Goal: Communication & Community: Share content

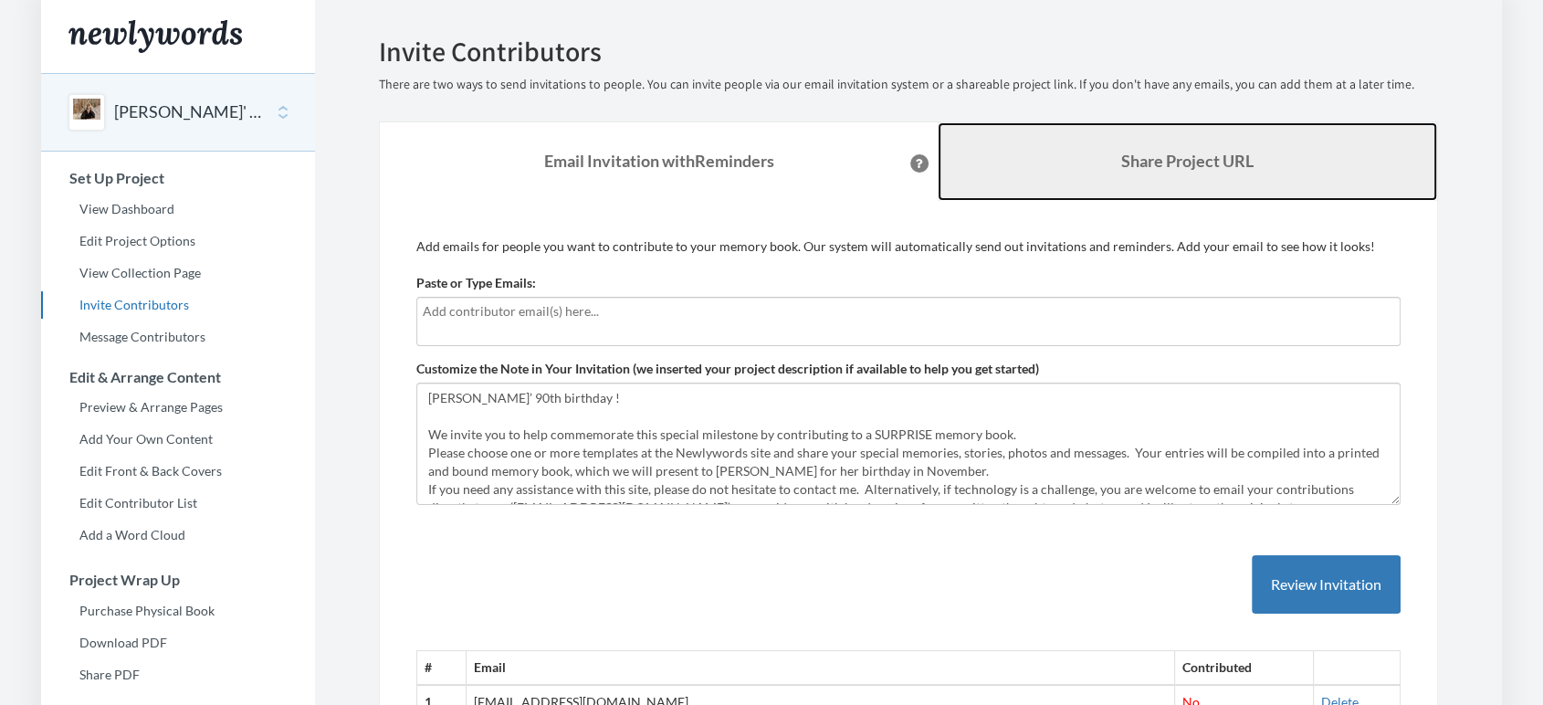
click at [1130, 176] on link "Share Project URL" at bounding box center [1187, 161] width 499 height 79
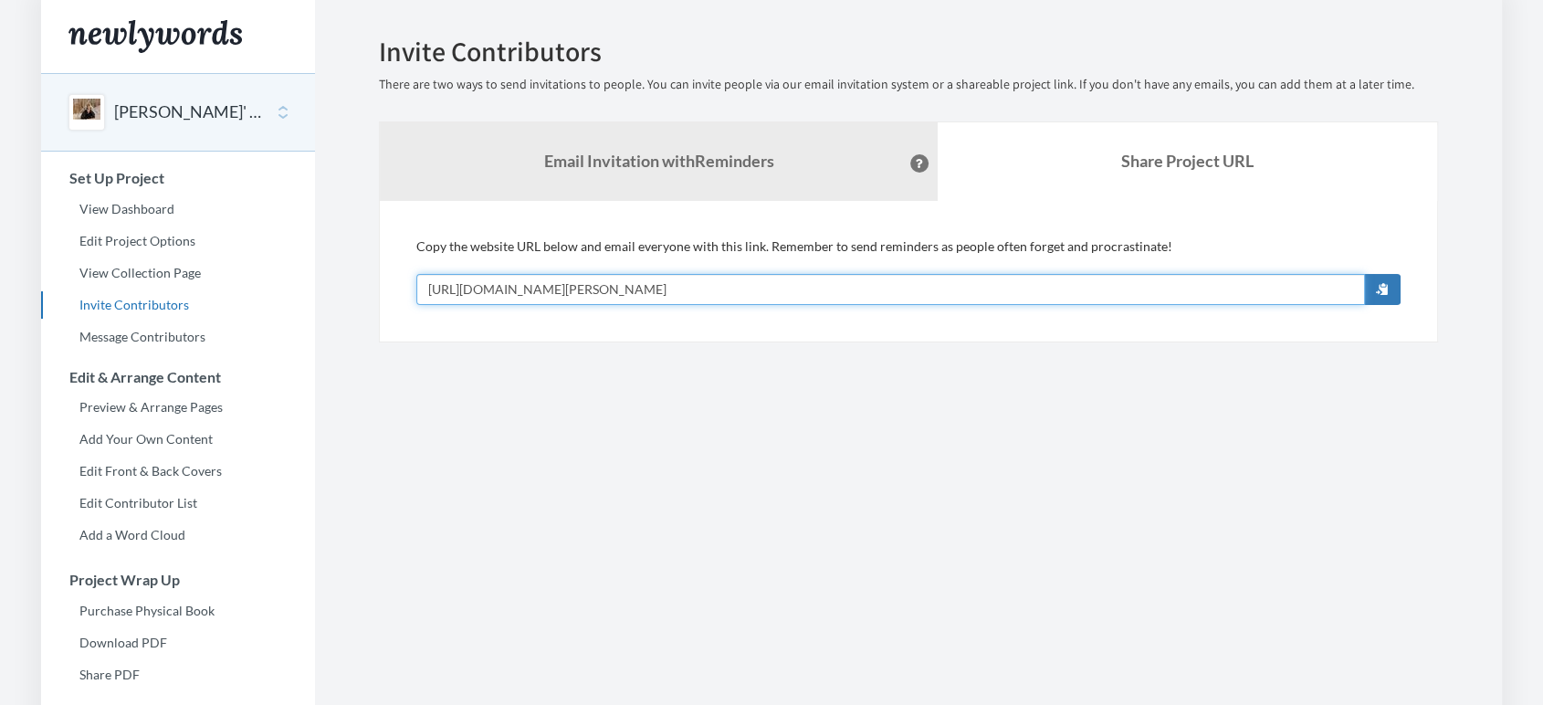
click at [831, 289] on input "[URL][DOMAIN_NAME][PERSON_NAME]" at bounding box center [890, 289] width 949 height 31
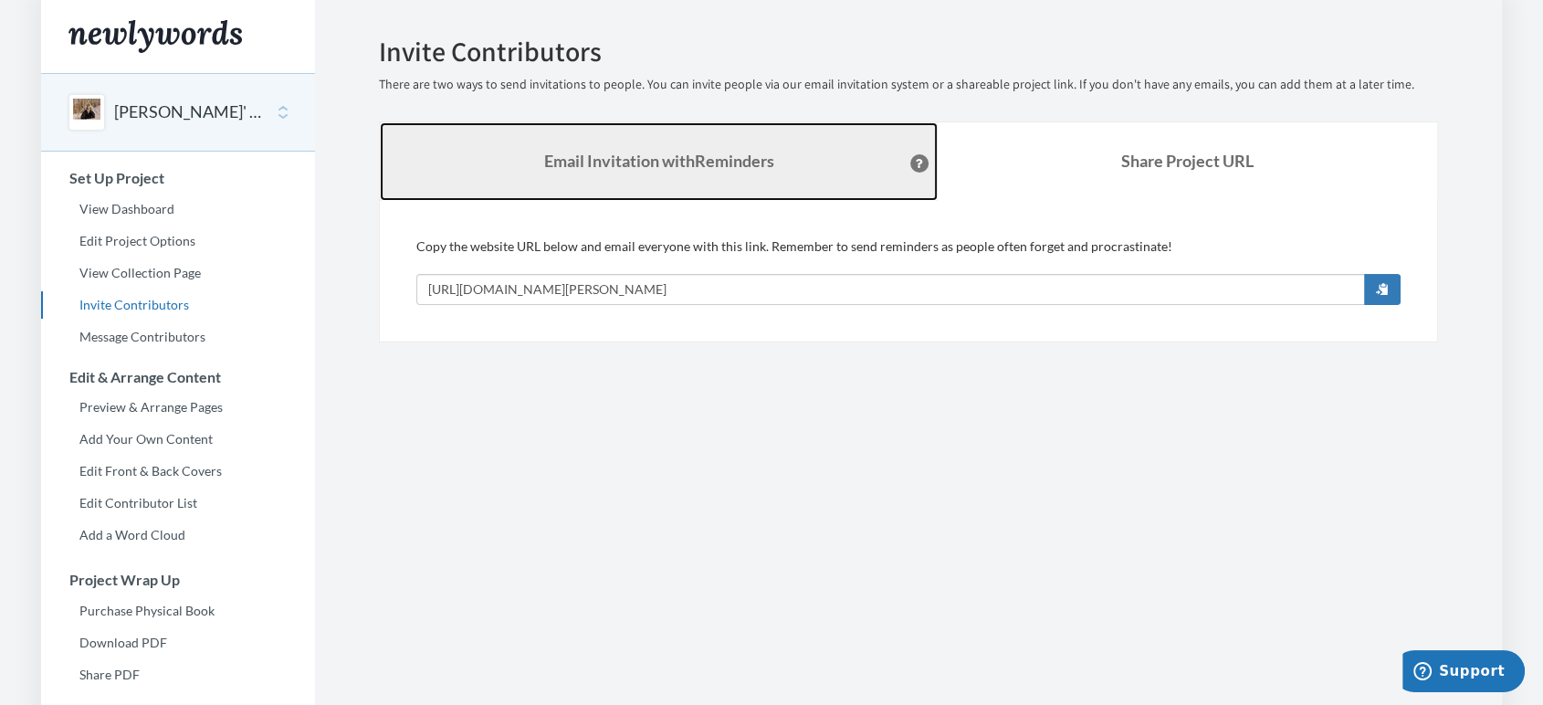
click at [596, 155] on strong "Email Invitation with Reminders" at bounding box center [659, 161] width 230 height 20
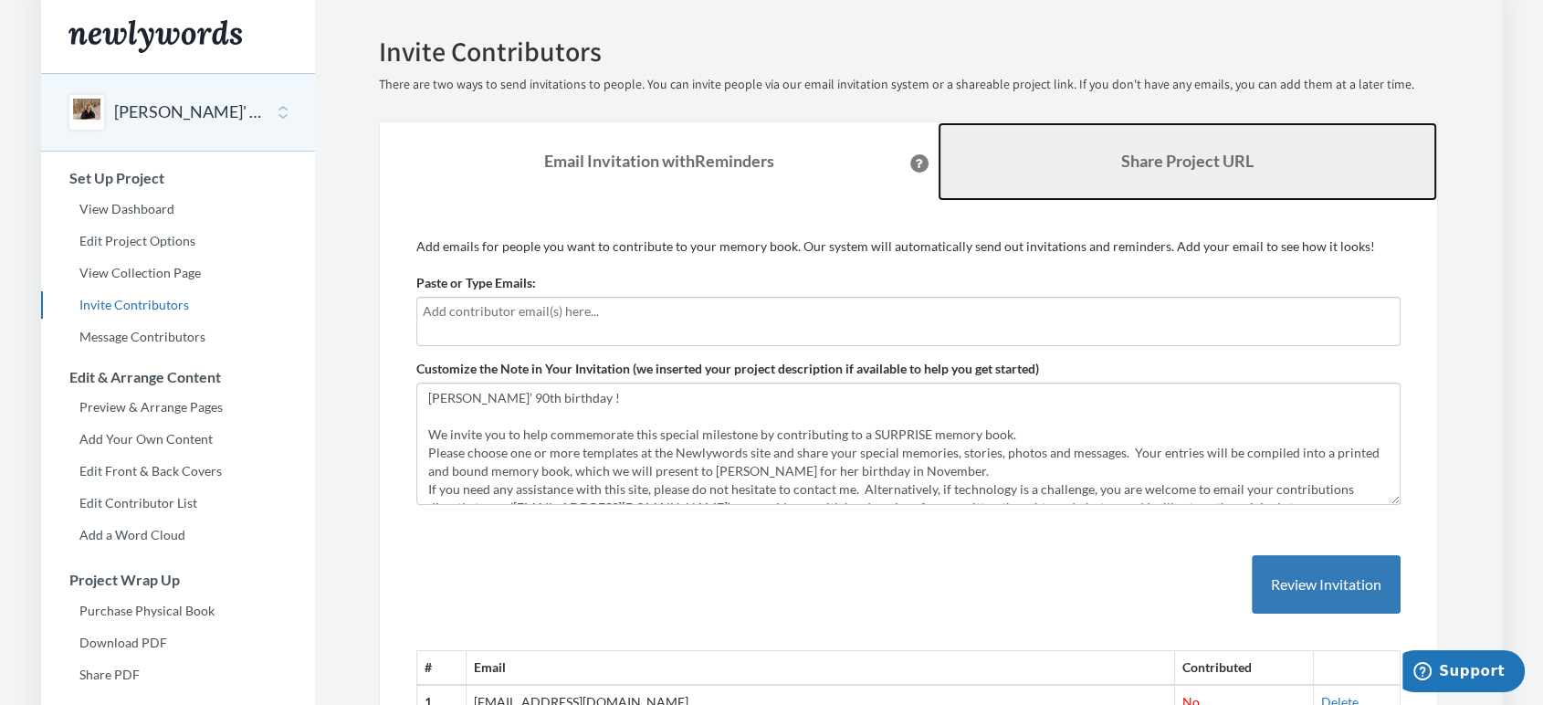
click at [1209, 171] on link "Share Project URL" at bounding box center [1187, 161] width 499 height 79
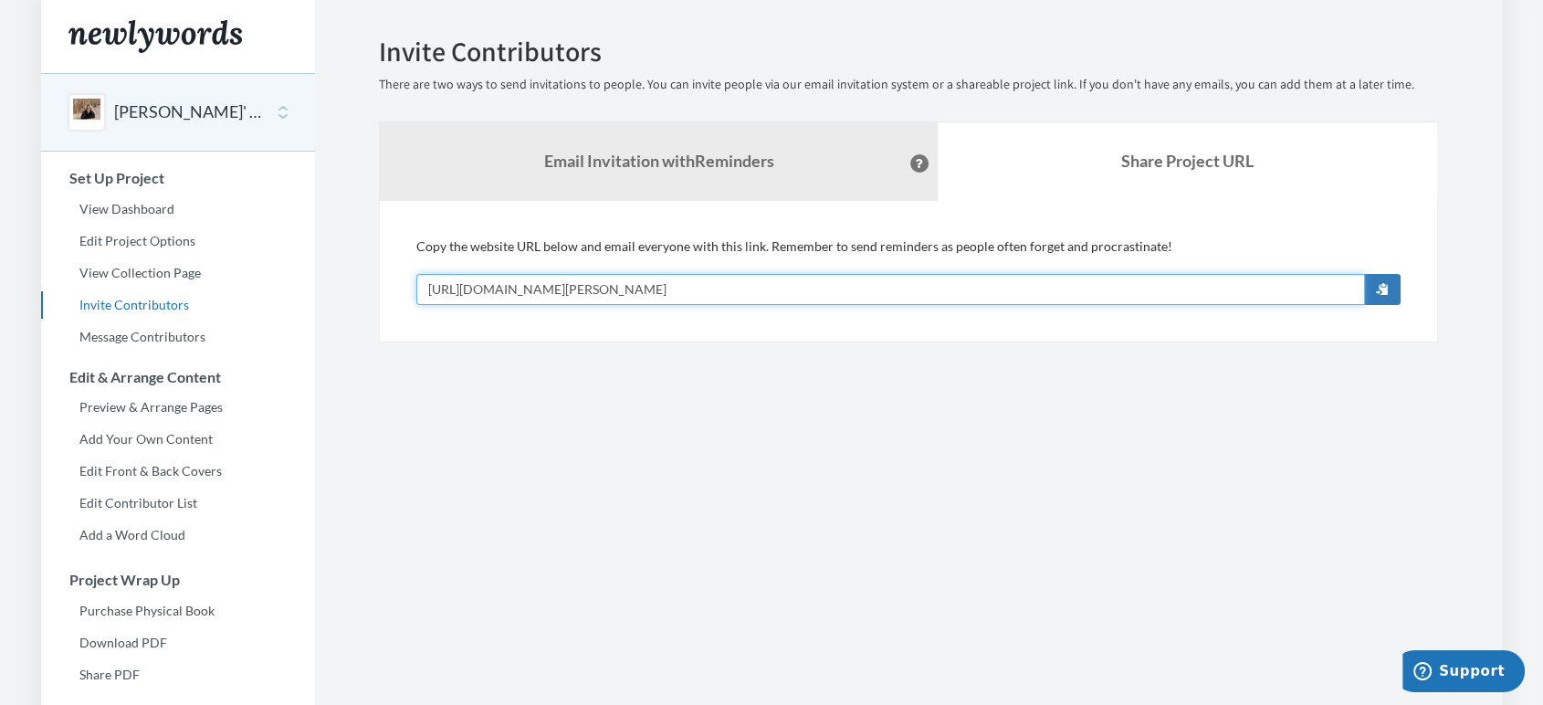
click at [920, 286] on input "[URL][DOMAIN_NAME][PERSON_NAME]" at bounding box center [890, 289] width 949 height 31
click at [915, 293] on input "[URL][DOMAIN_NAME][PERSON_NAME]" at bounding box center [890, 289] width 949 height 31
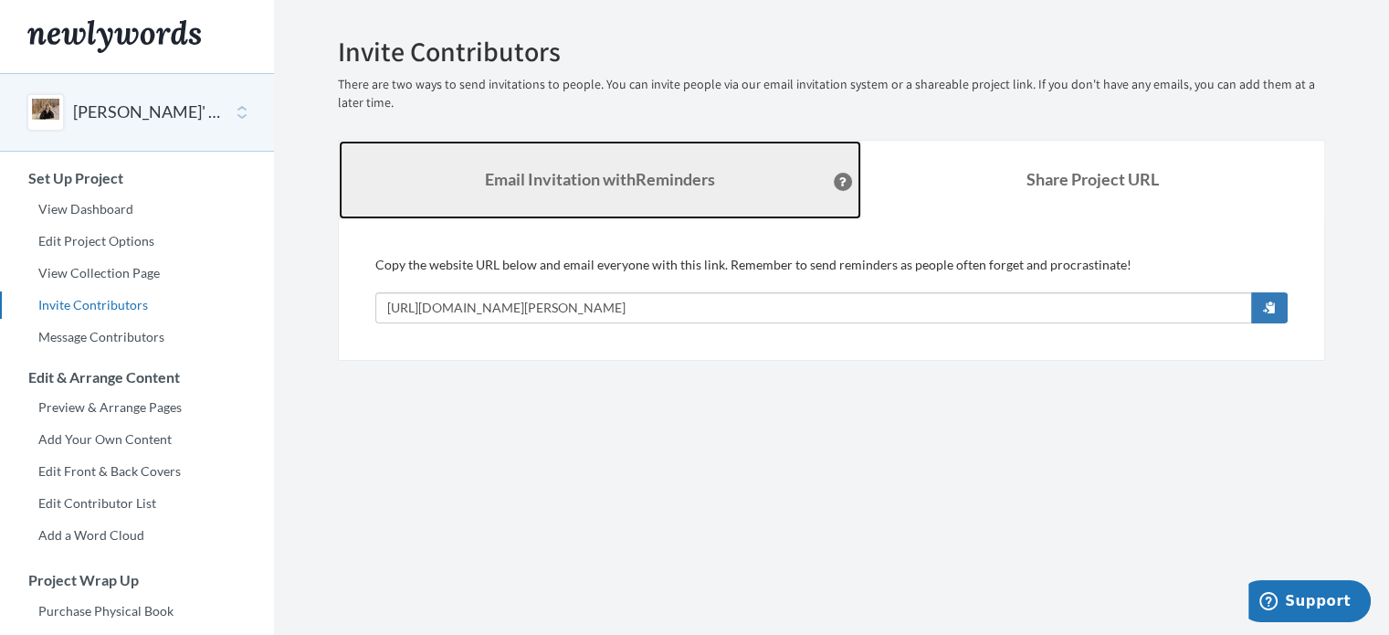
click at [569, 182] on strong "Email Invitation with Reminders" at bounding box center [600, 179] width 230 height 20
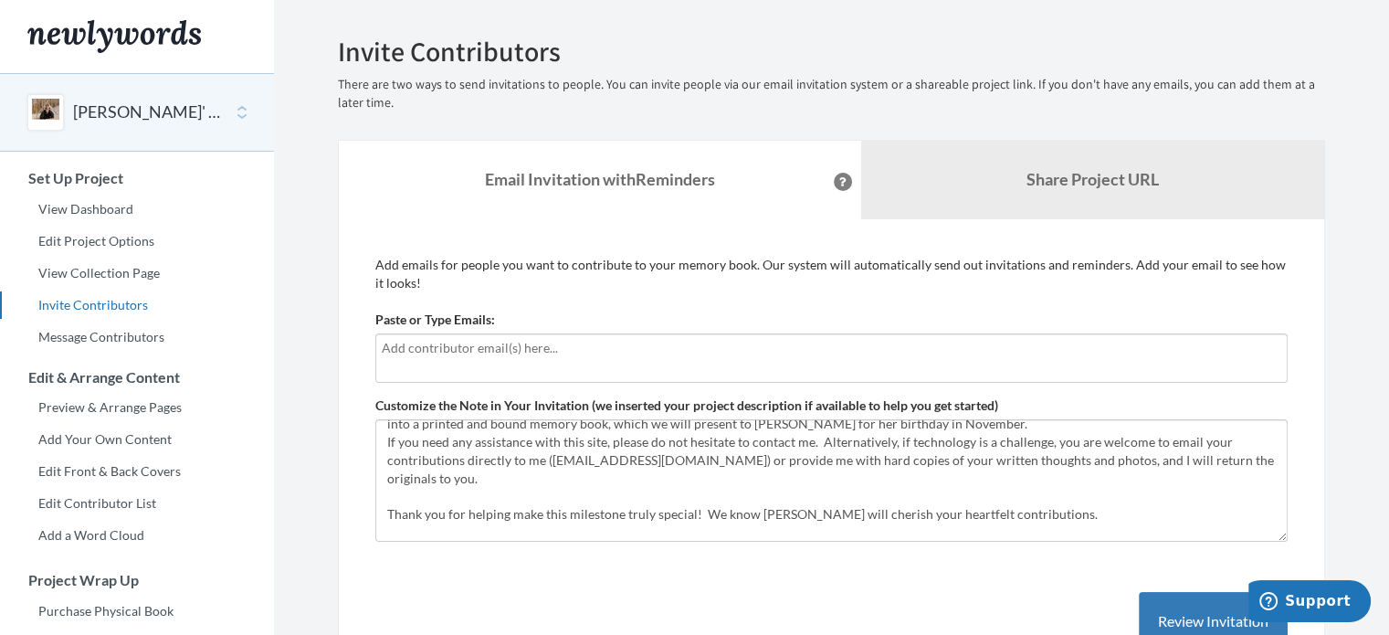
scroll to position [183, 0]
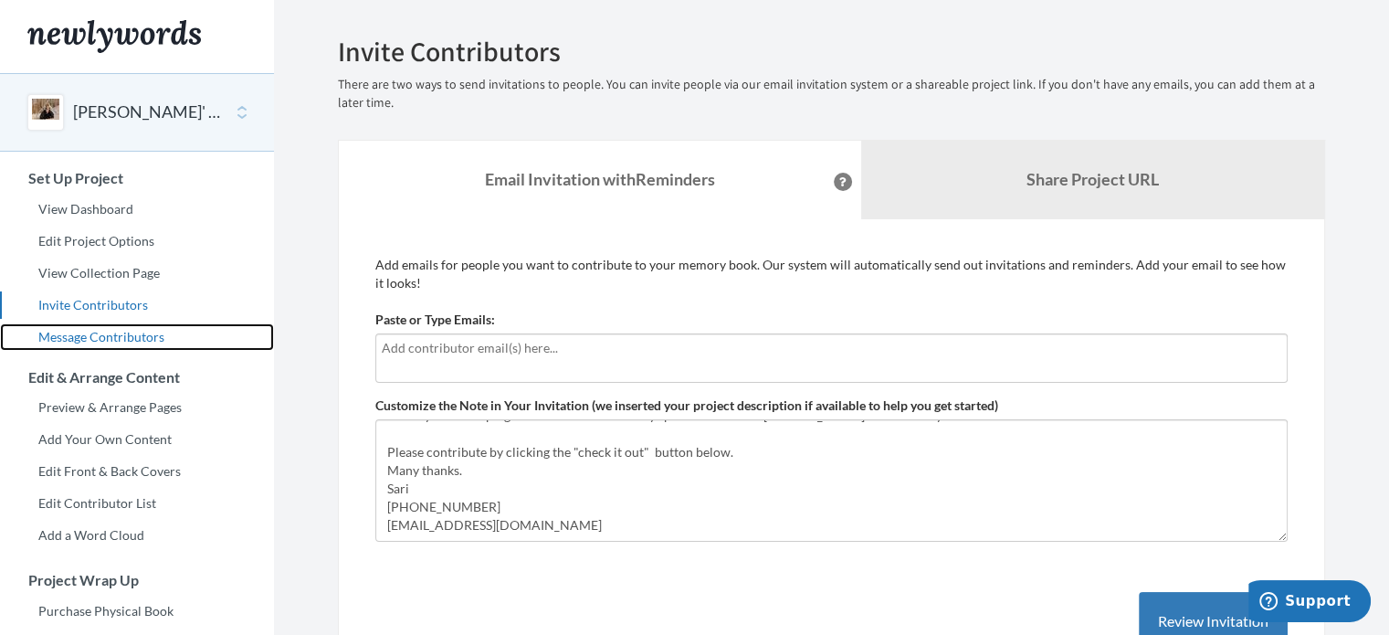
drag, startPoint x: 123, startPoint y: 331, endPoint x: 167, endPoint y: 328, distance: 44.0
click at [123, 331] on link "Message Contributors" at bounding box center [137, 336] width 274 height 27
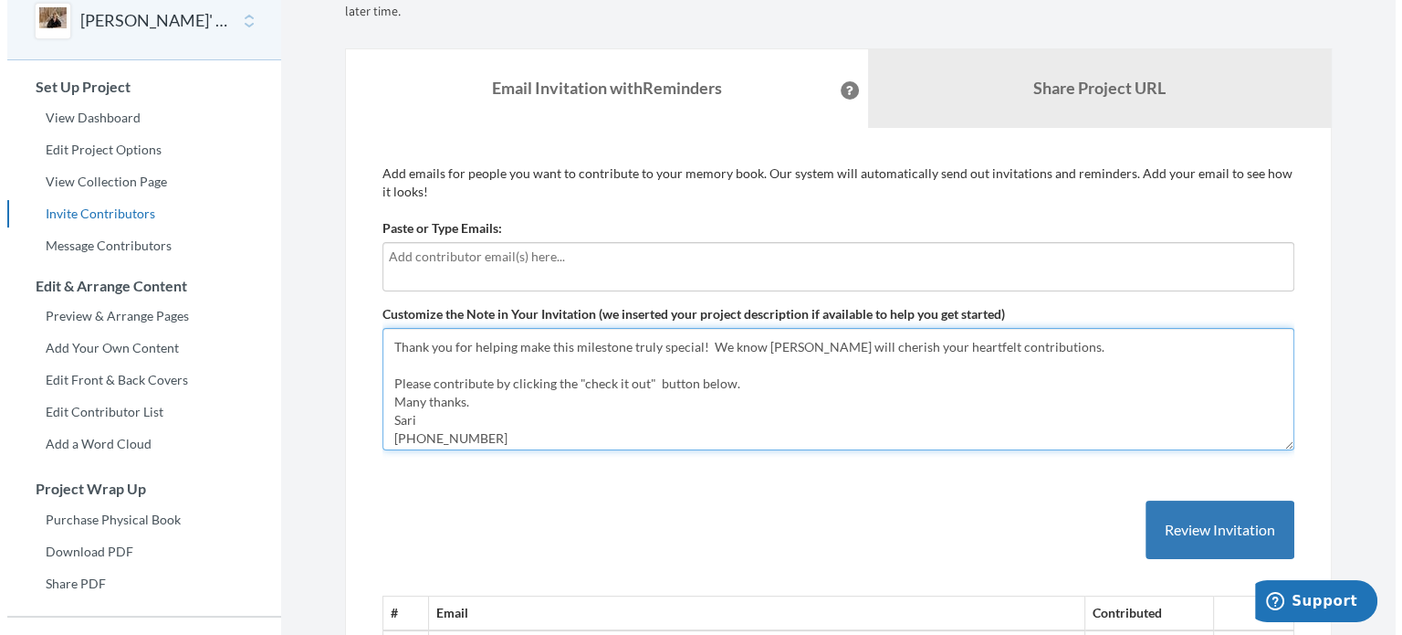
scroll to position [183, 0]
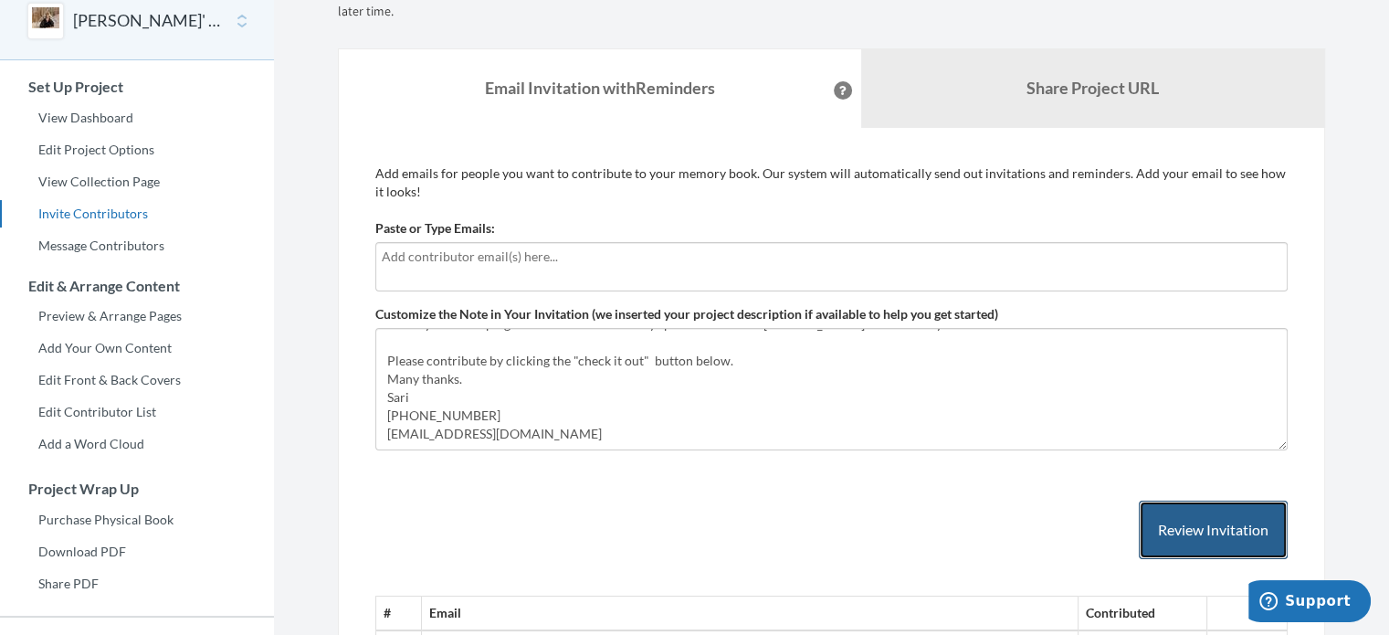
click at [1172, 523] on button "Review Invitation" at bounding box center [1212, 529] width 149 height 59
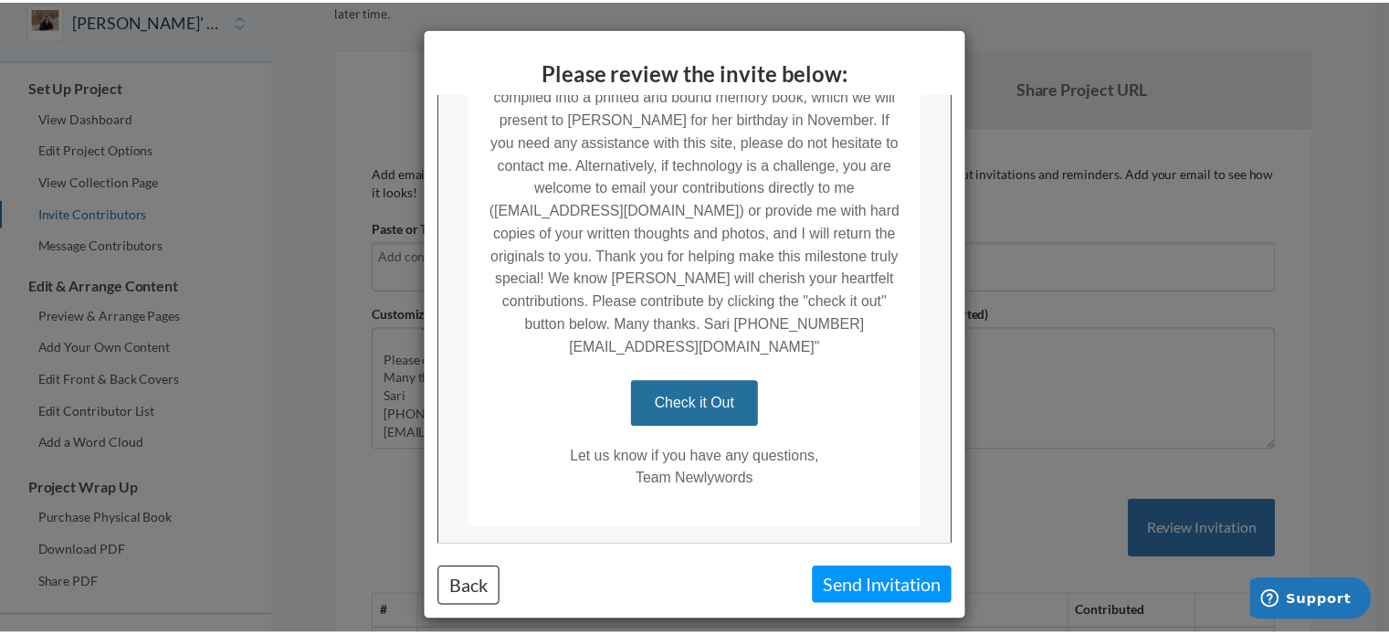
scroll to position [0, 0]
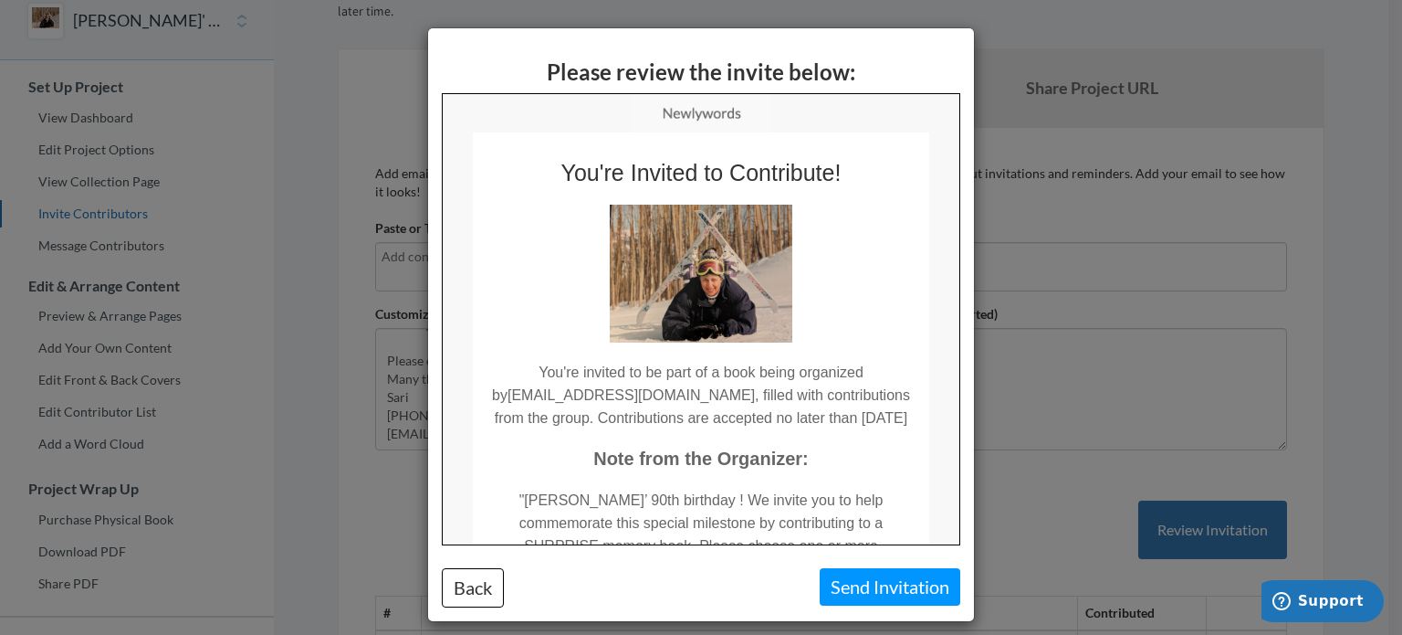
click at [1355, 156] on div "Please review the invite below: Back Send Invitation" at bounding box center [701, 317] width 1402 height 635
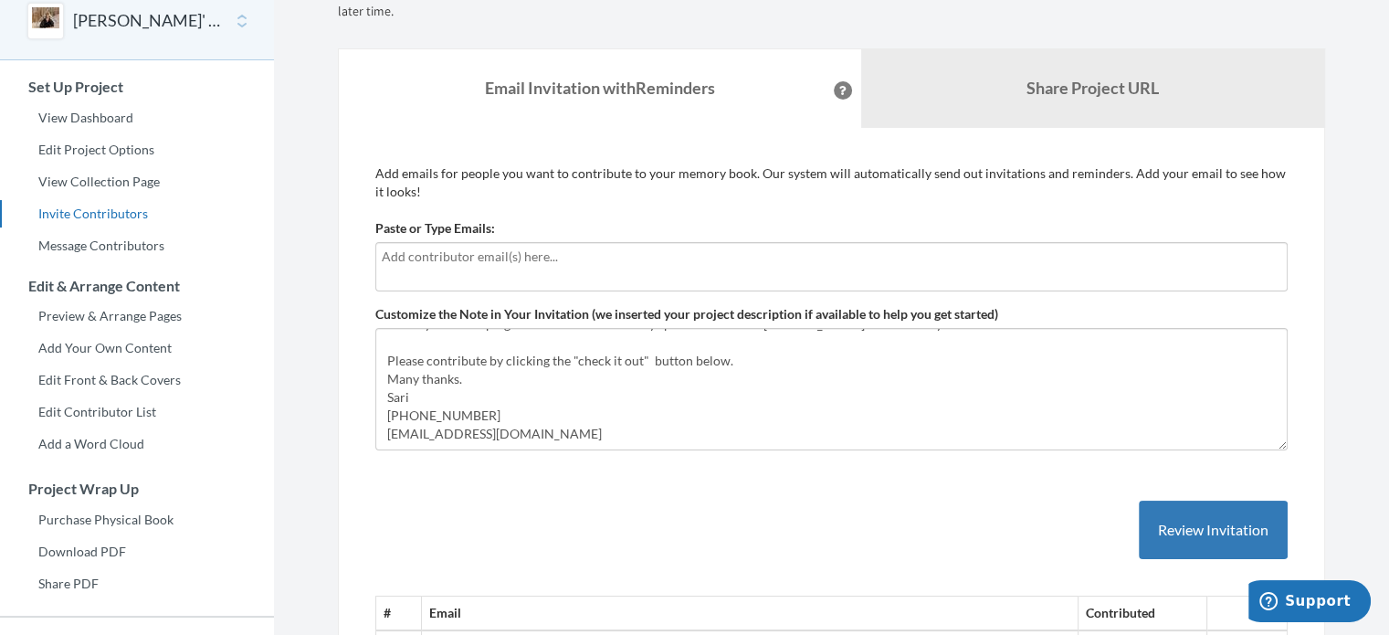
click at [635, 273] on div at bounding box center [831, 266] width 912 height 49
click at [579, 260] on input "text" at bounding box center [831, 256] width 899 height 20
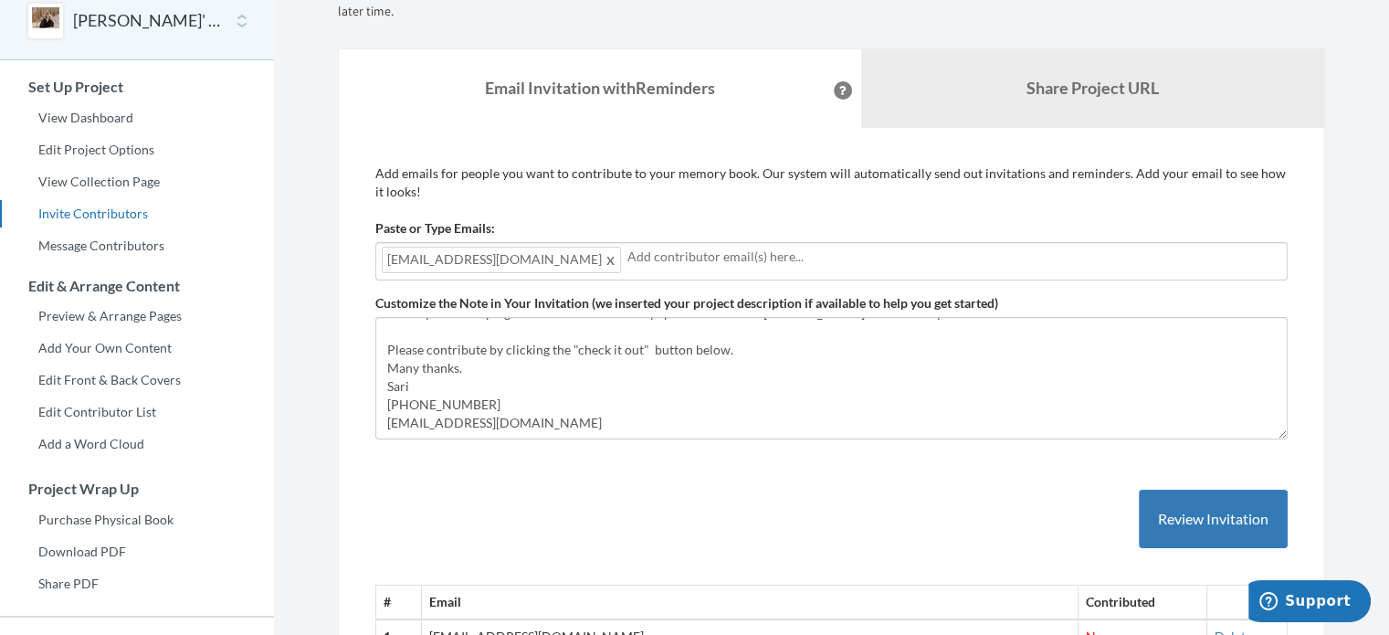
click at [680, 255] on input "text" at bounding box center [954, 256] width 654 height 20
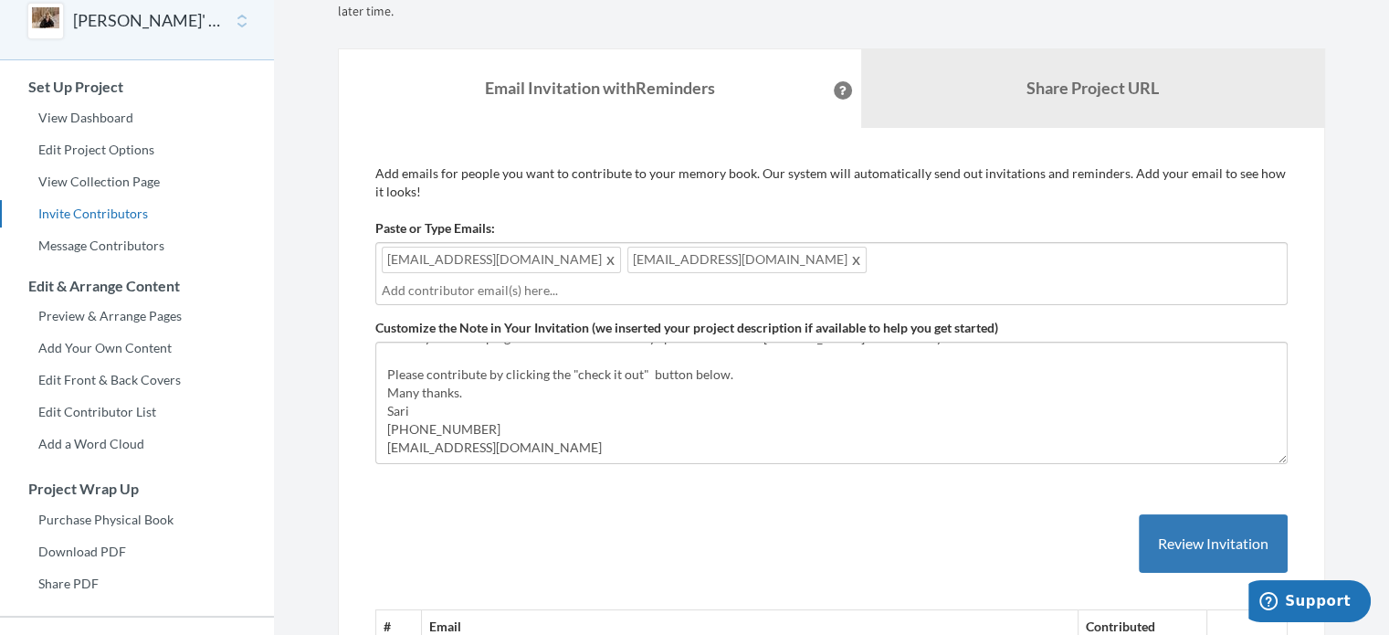
click at [836, 280] on input "text" at bounding box center [831, 290] width 899 height 20
click at [935, 247] on div "hrosen246@hotmail.com mhkebk@gmail.com abeandesther@sympatico.ca" at bounding box center [831, 273] width 912 height 63
click at [941, 260] on div "hrosen246@hotmail.com mhkebk@gmail.com abeandesther@sympatico.ca" at bounding box center [831, 273] width 912 height 63
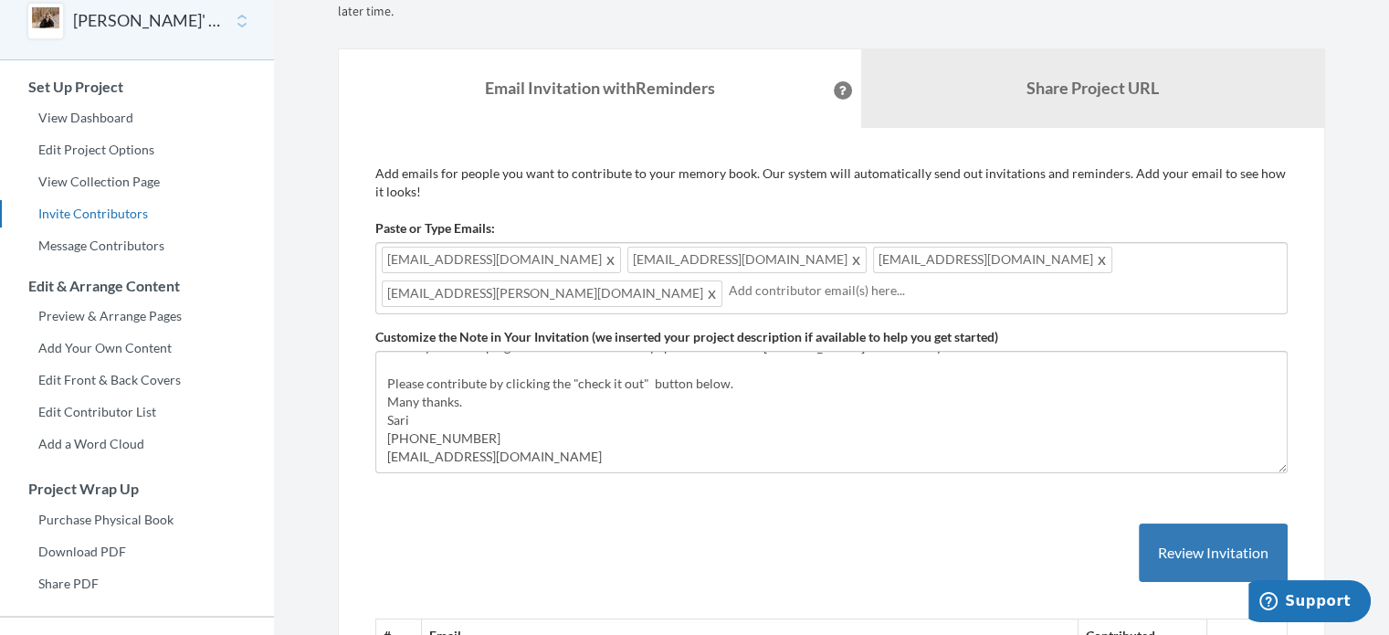
click at [1172, 262] on div "hrosen246@hotmail.com mhkebk@gmail.com abeandesther@sympatico.ca lilaorbach@rog…" at bounding box center [831, 278] width 912 height 72
drag, startPoint x: 1096, startPoint y: 246, endPoint x: 1112, endPoint y: 250, distance: 16.8
click at [1096, 246] on div "hrosen246@hotmail.com mhkebk@gmail.com abeandesther@sympatico.ca lilaorbach@rog…" at bounding box center [831, 278] width 912 height 72
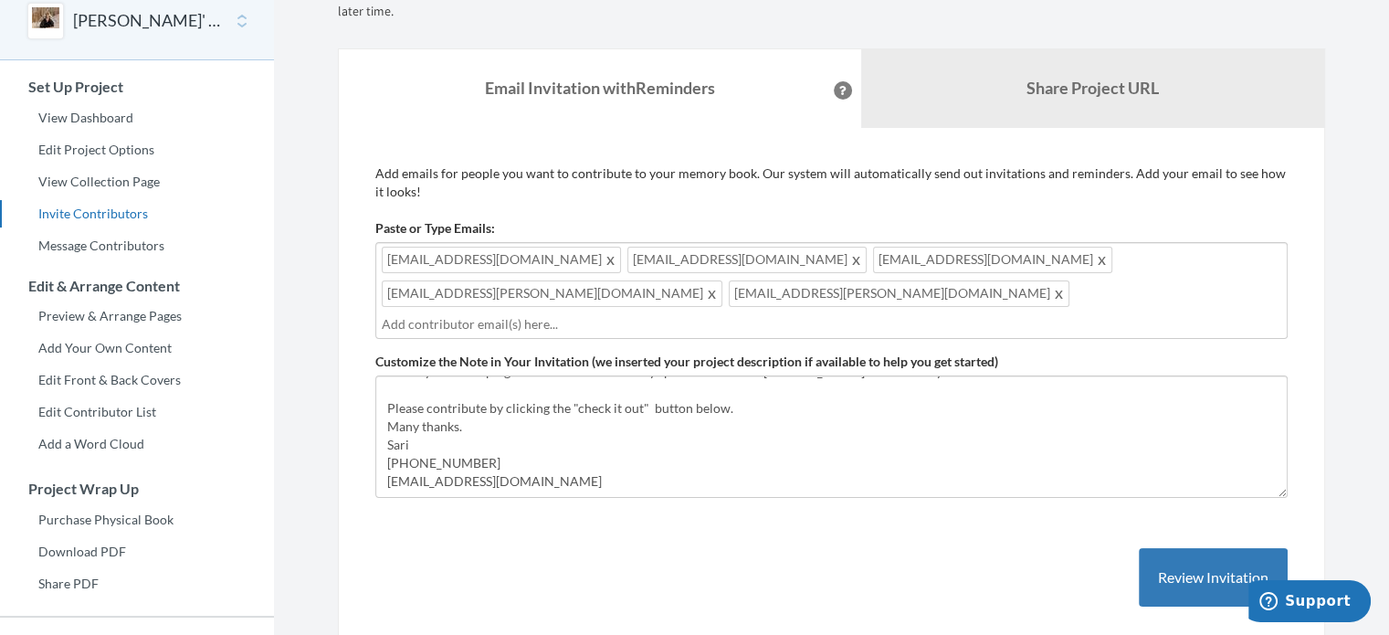
click at [1241, 263] on div "hrosen246@hotmail.com mhkebk@gmail.com abeandesther@sympatico.ca lilaorbach@rog…" at bounding box center [831, 290] width 912 height 97
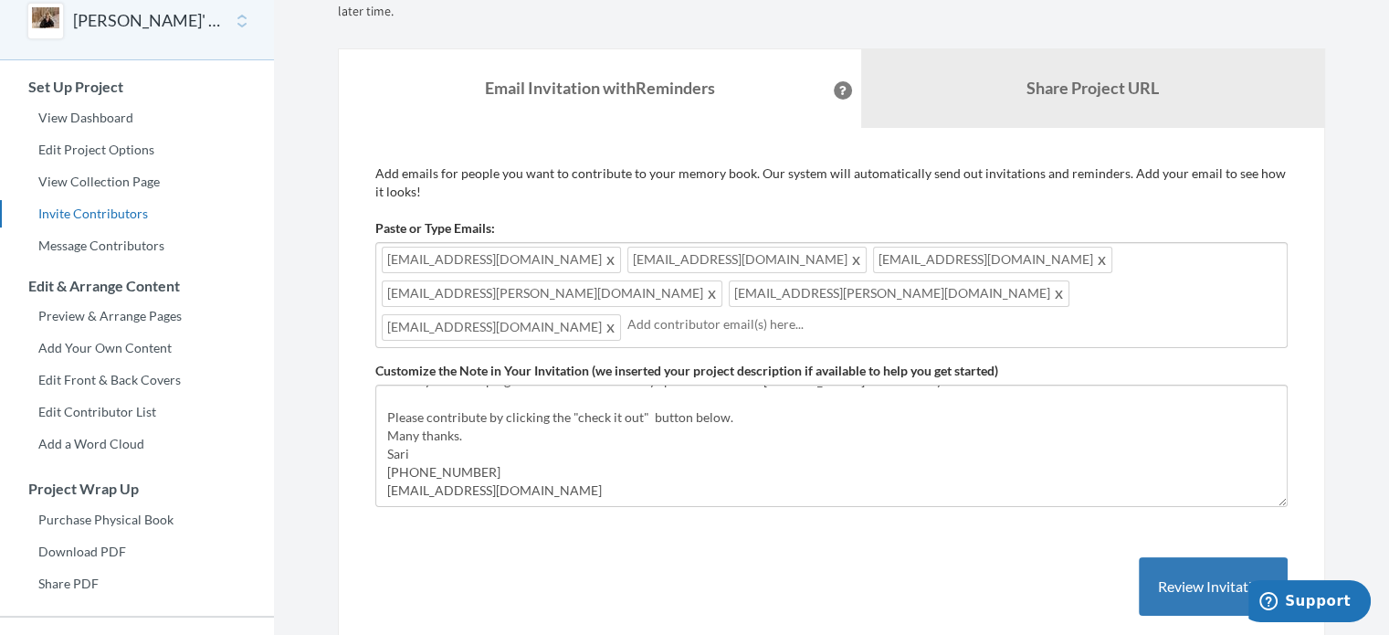
click at [722, 280] on span "lilaorbach@rogers.com" at bounding box center [552, 293] width 341 height 26
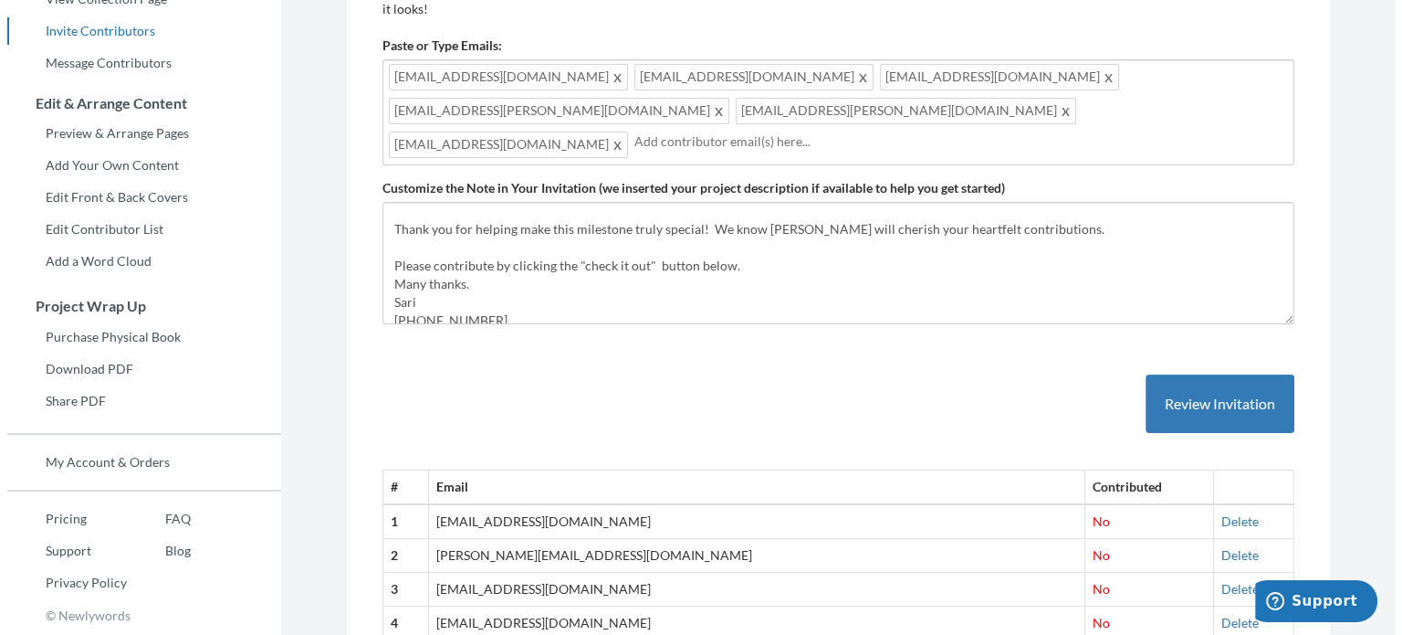
scroll to position [183, 0]
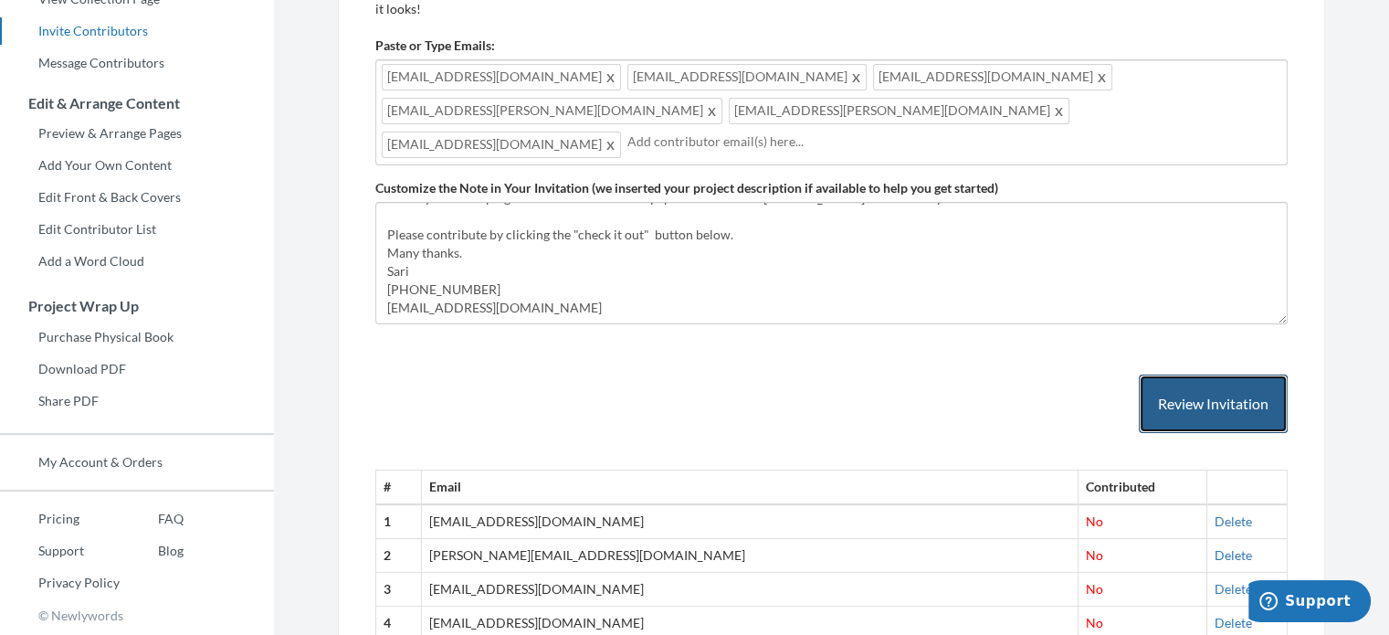
click at [1222, 374] on button "Review Invitation" at bounding box center [1212, 403] width 149 height 59
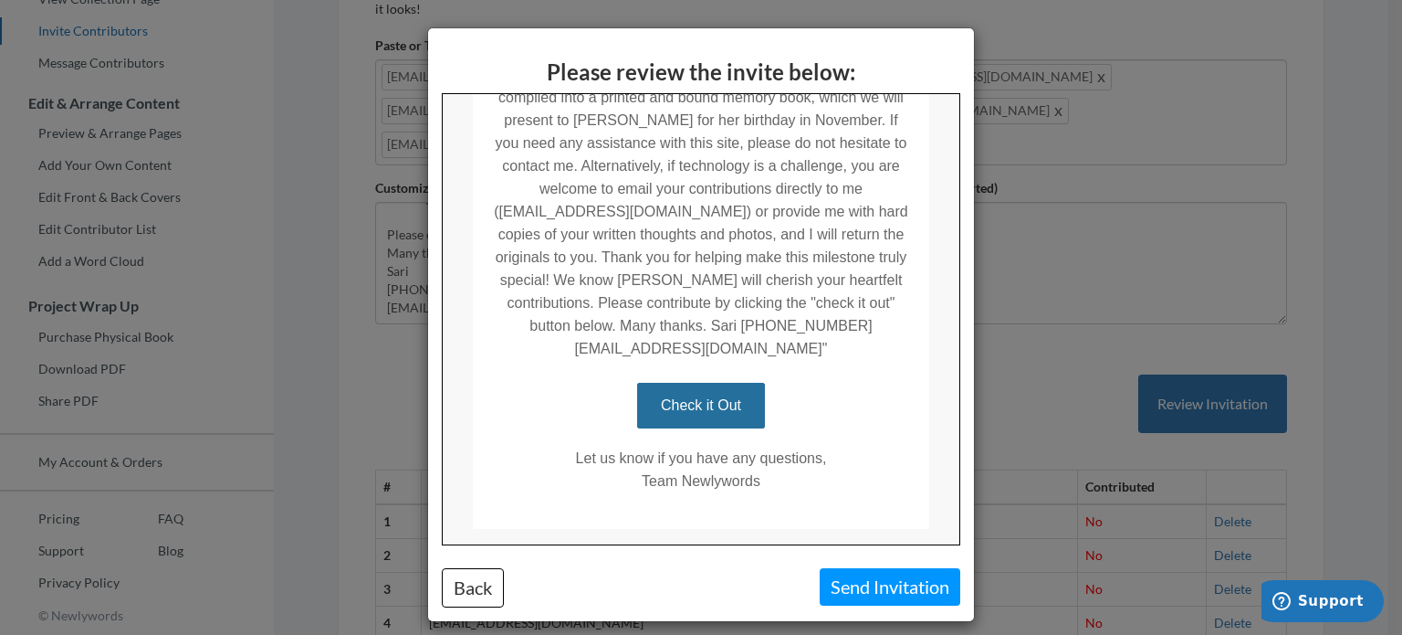
scroll to position [519, 0]
click at [896, 590] on button "Send Invitation" at bounding box center [890, 586] width 141 height 37
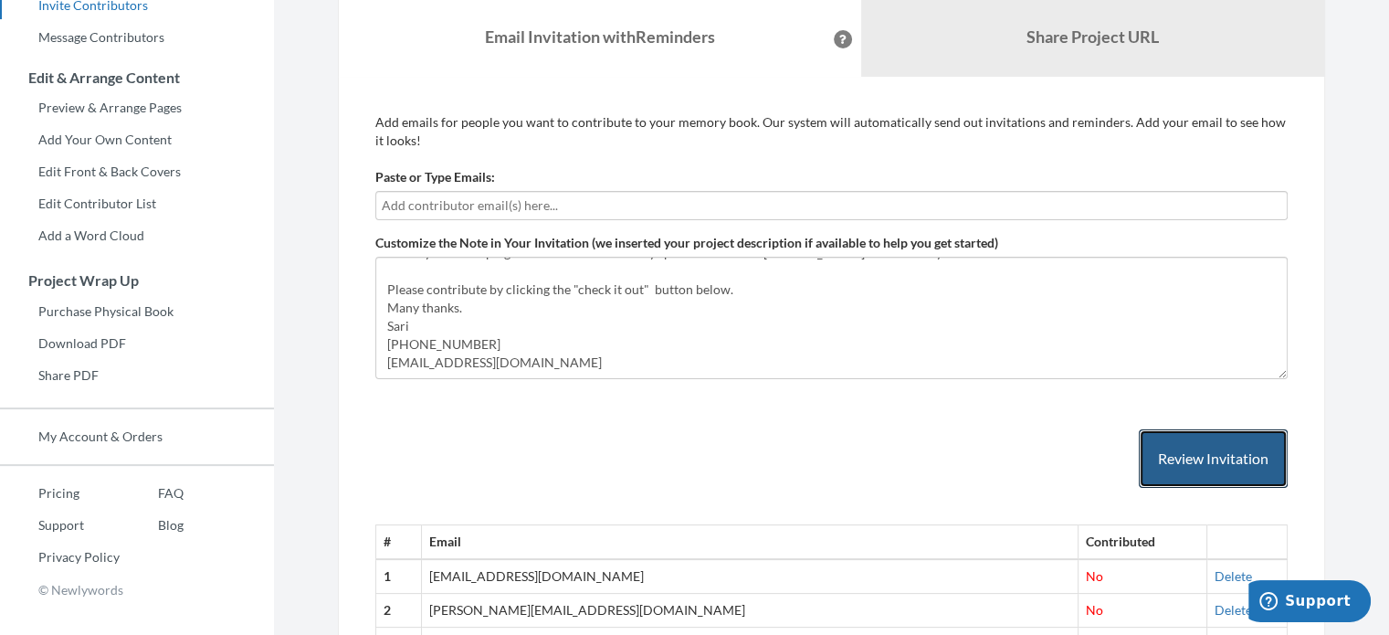
scroll to position [0, 0]
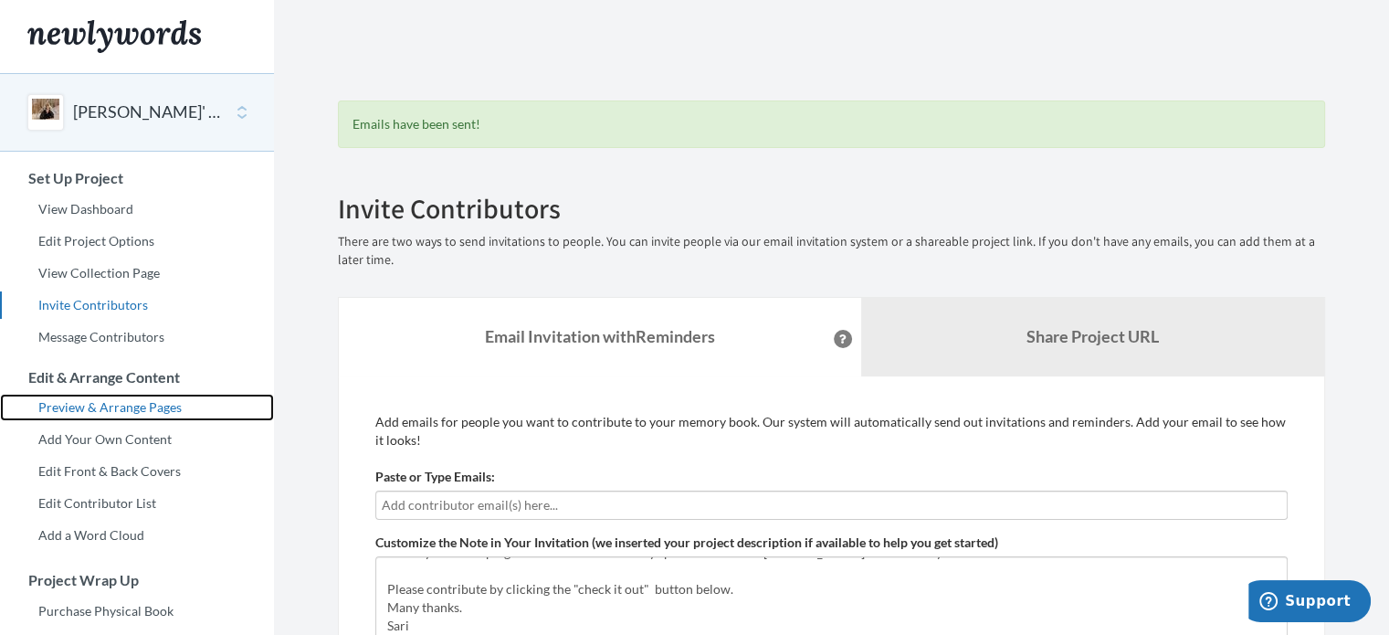
click at [146, 409] on link "Preview & Arrange Pages" at bounding box center [137, 406] width 274 height 27
